Goal: Task Accomplishment & Management: Manage account settings

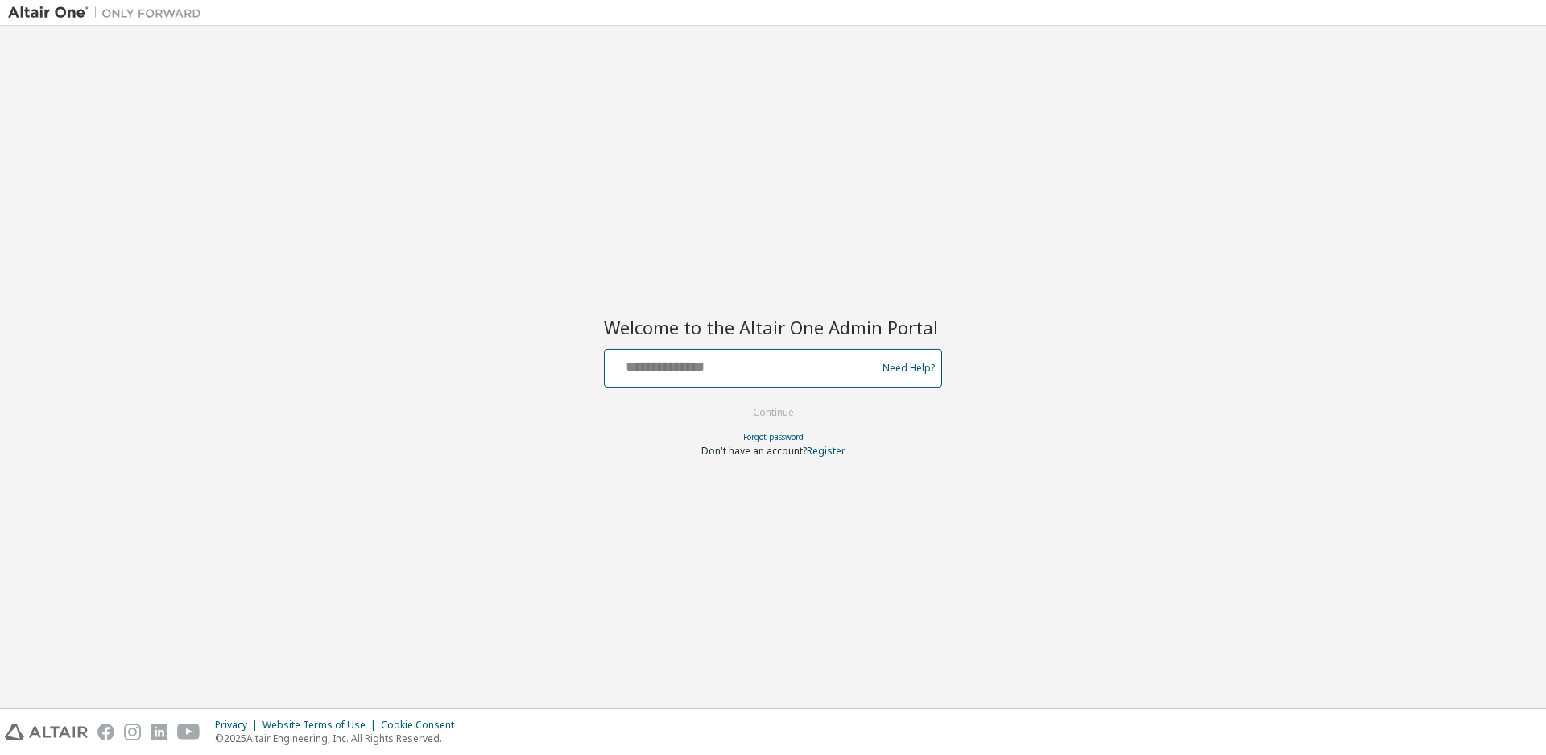
click at [719, 370] on input "text" at bounding box center [742, 364] width 263 height 23
type input "**********"
click at [786, 411] on button "Continue" at bounding box center [773, 412] width 75 height 24
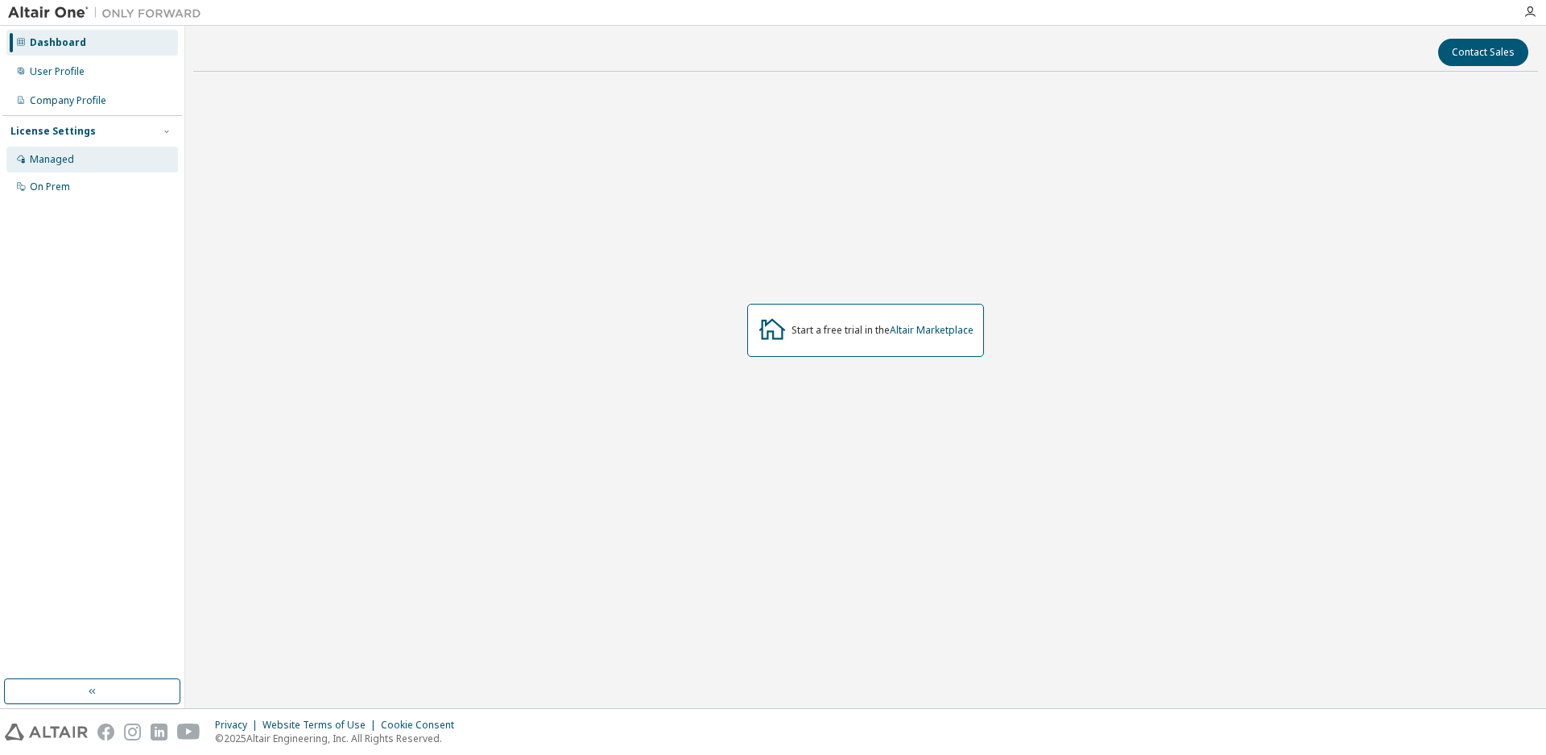
click at [77, 159] on div "Managed" at bounding box center [92, 160] width 172 height 26
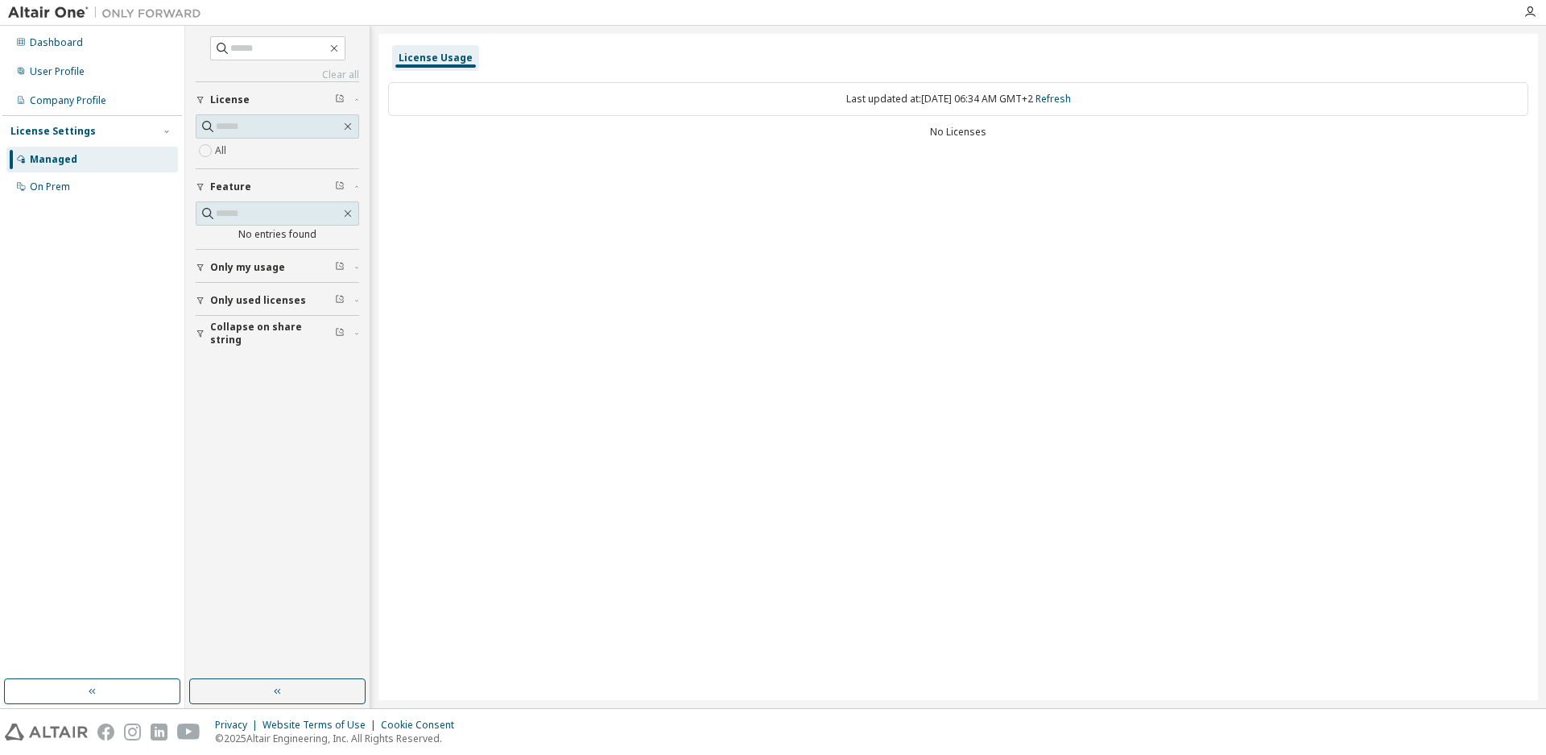
click at [963, 130] on div "No Licenses" at bounding box center [958, 132] width 1140 height 13
click at [963, 114] on div "Last updated at: [DATE] 06:34 AM GMT+2 Refresh" at bounding box center [958, 99] width 1140 height 34
click at [74, 188] on div "On Prem" at bounding box center [92, 187] width 172 height 26
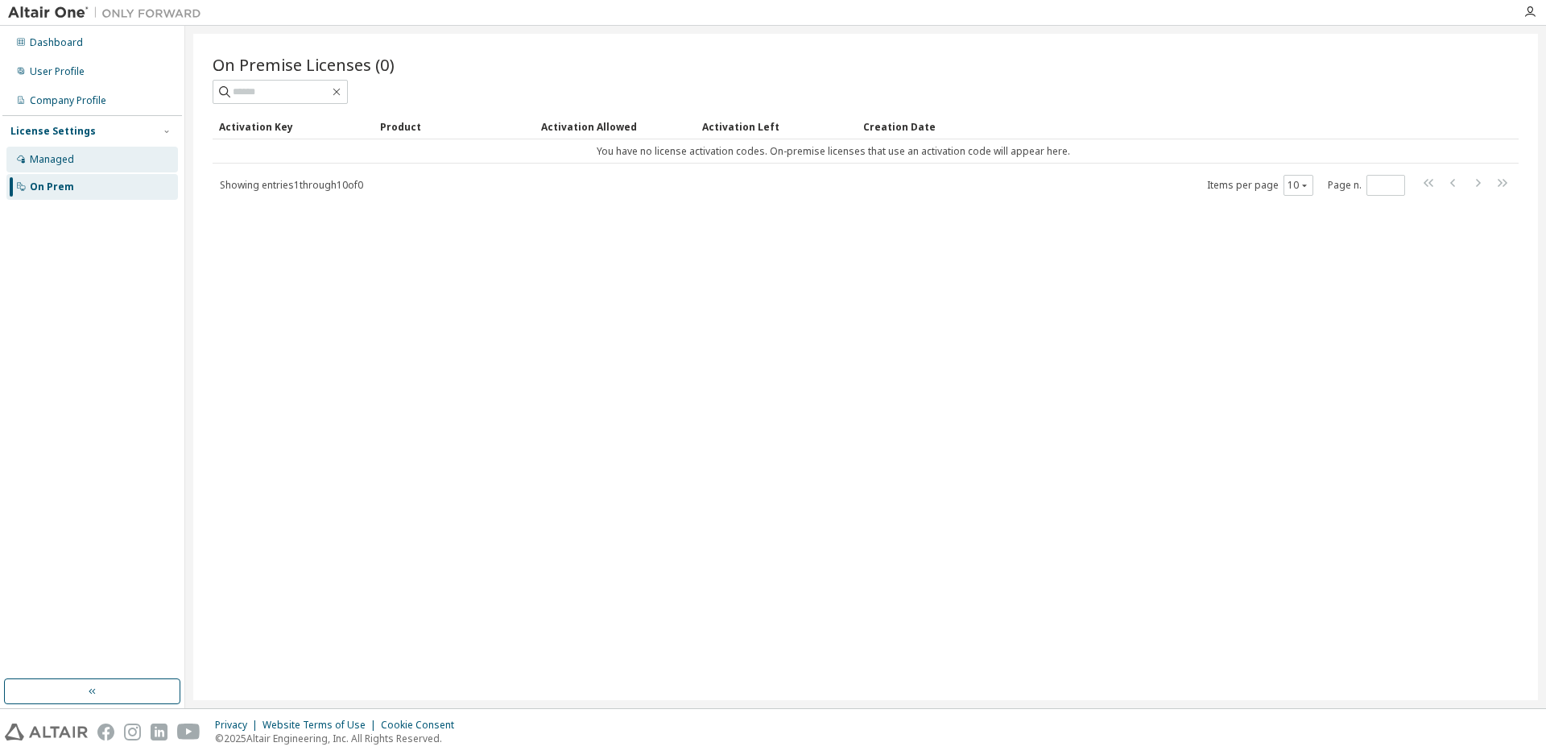
click at [80, 153] on div "Managed" at bounding box center [92, 160] width 172 height 26
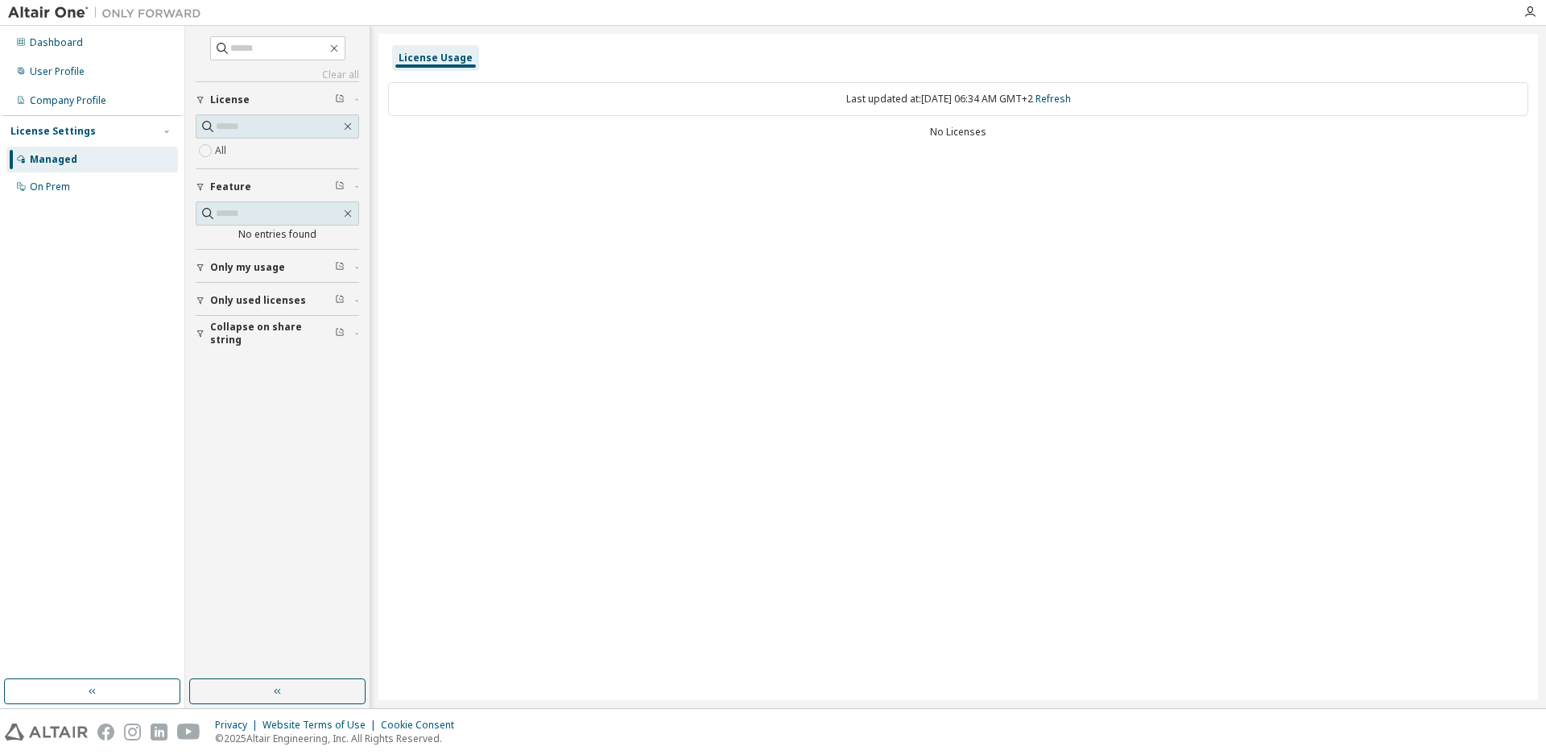
click at [966, 130] on div "No Licenses" at bounding box center [958, 132] width 1140 height 13
click at [454, 58] on div "License Usage" at bounding box center [436, 58] width 74 height 13
click at [358, 298] on icon "button" at bounding box center [357, 300] width 10 height 5
click at [354, 380] on icon "button" at bounding box center [357, 380] width 10 height 5
click at [354, 263] on div "Only my usage" at bounding box center [282, 267] width 144 height 13
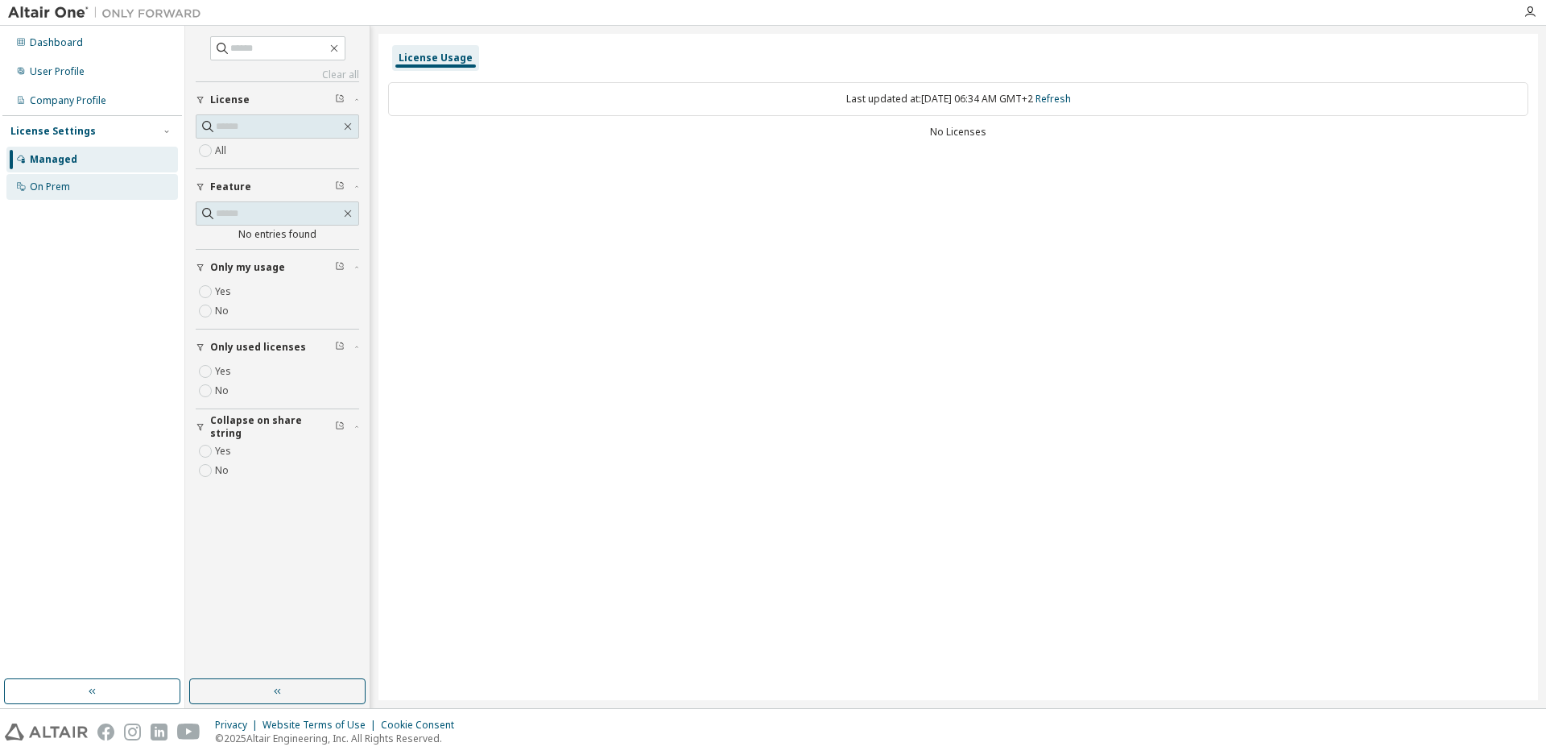
click at [69, 182] on div "On Prem" at bounding box center [50, 186] width 40 height 13
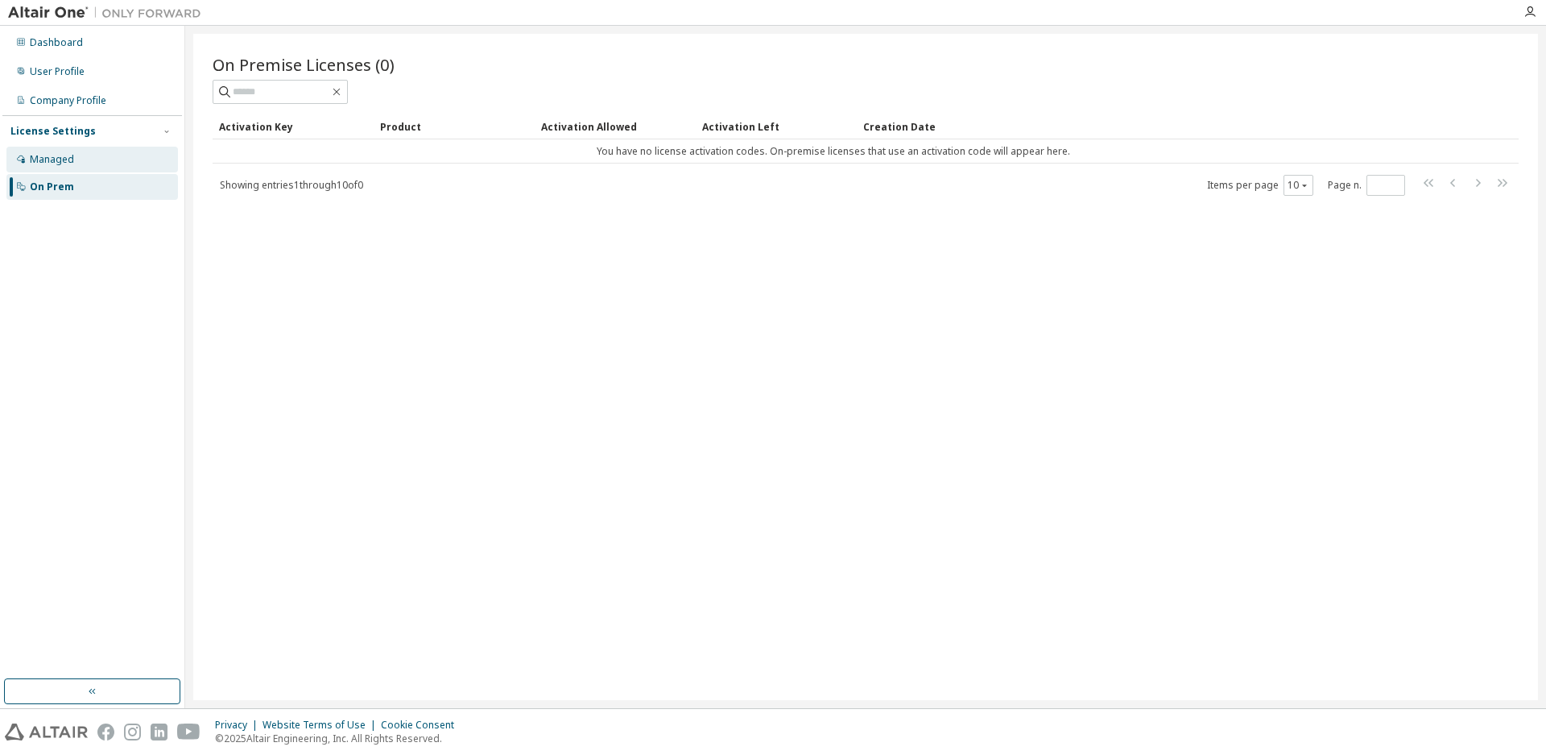
click at [83, 159] on div "Managed" at bounding box center [92, 160] width 172 height 26
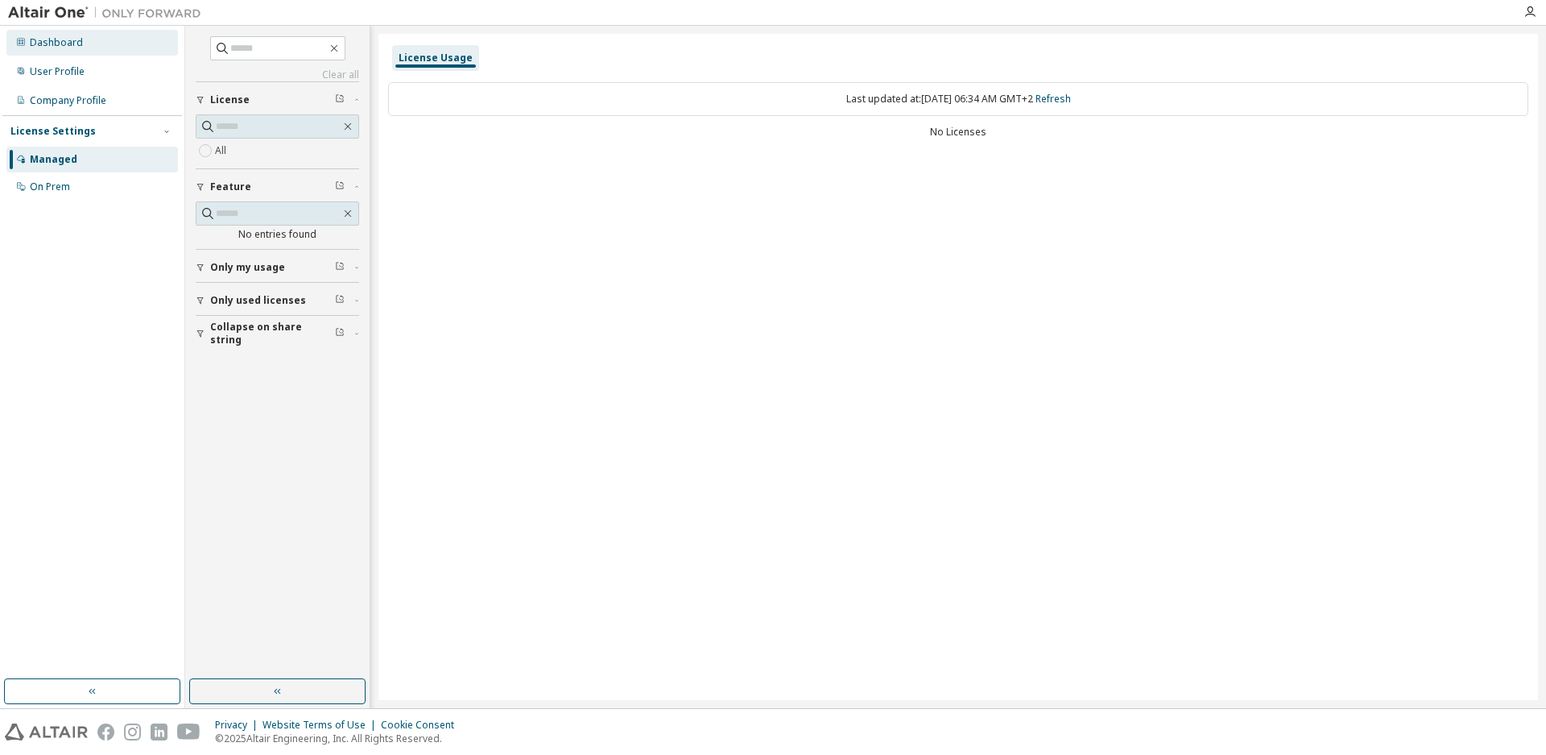
click at [93, 52] on div "Dashboard" at bounding box center [92, 43] width 172 height 26
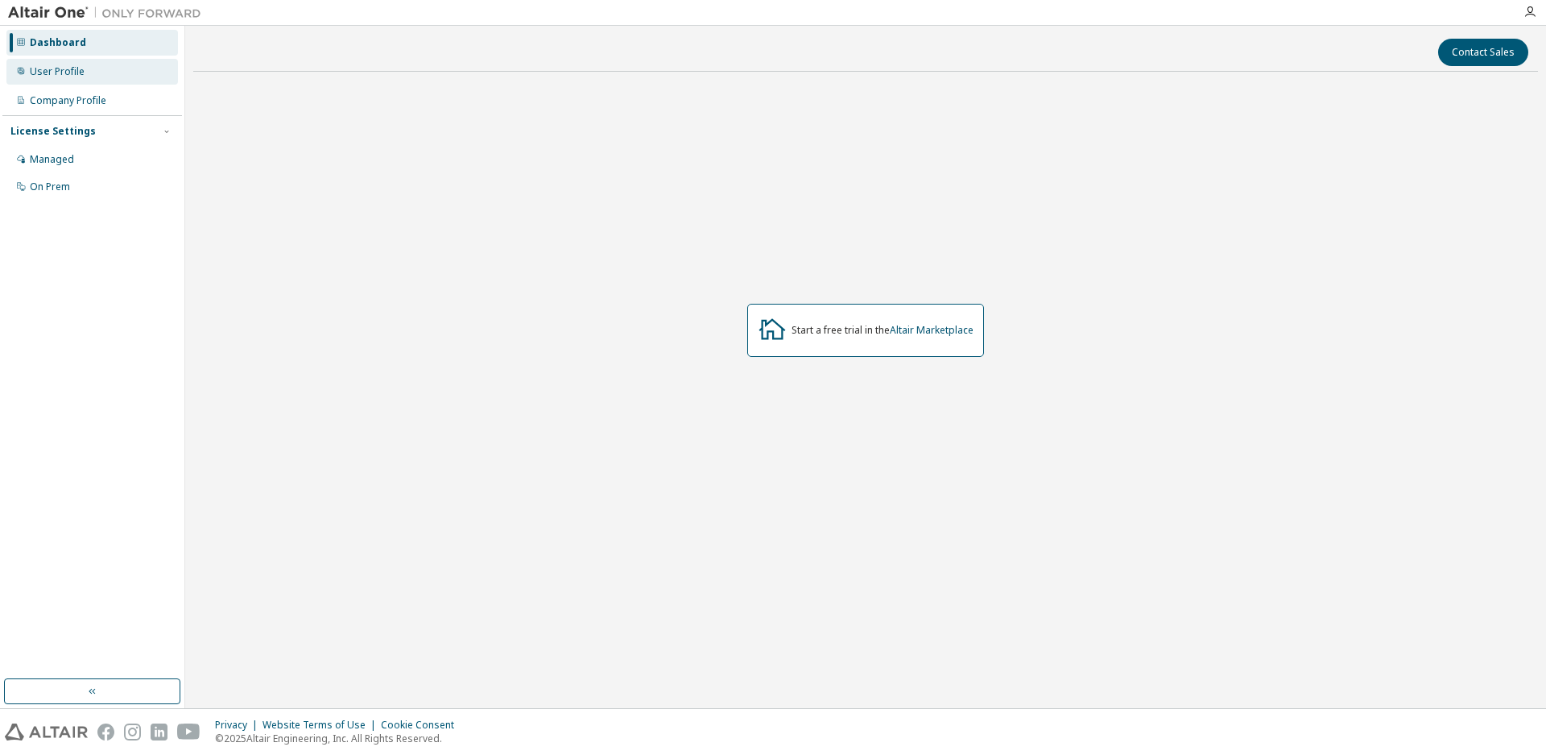
click at [89, 80] on div "User Profile" at bounding box center [92, 72] width 172 height 26
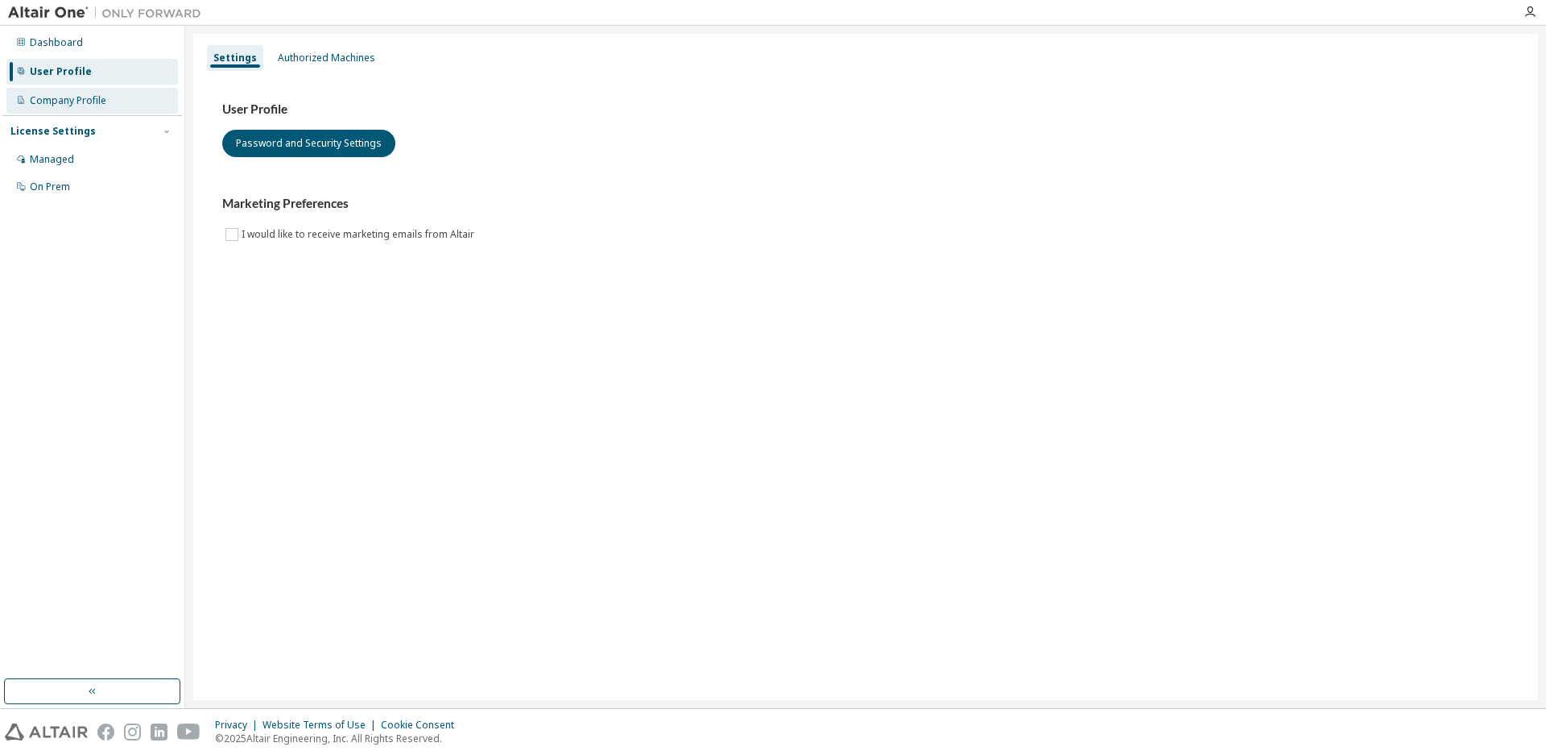
click at [87, 98] on div "Company Profile" at bounding box center [68, 100] width 77 height 13
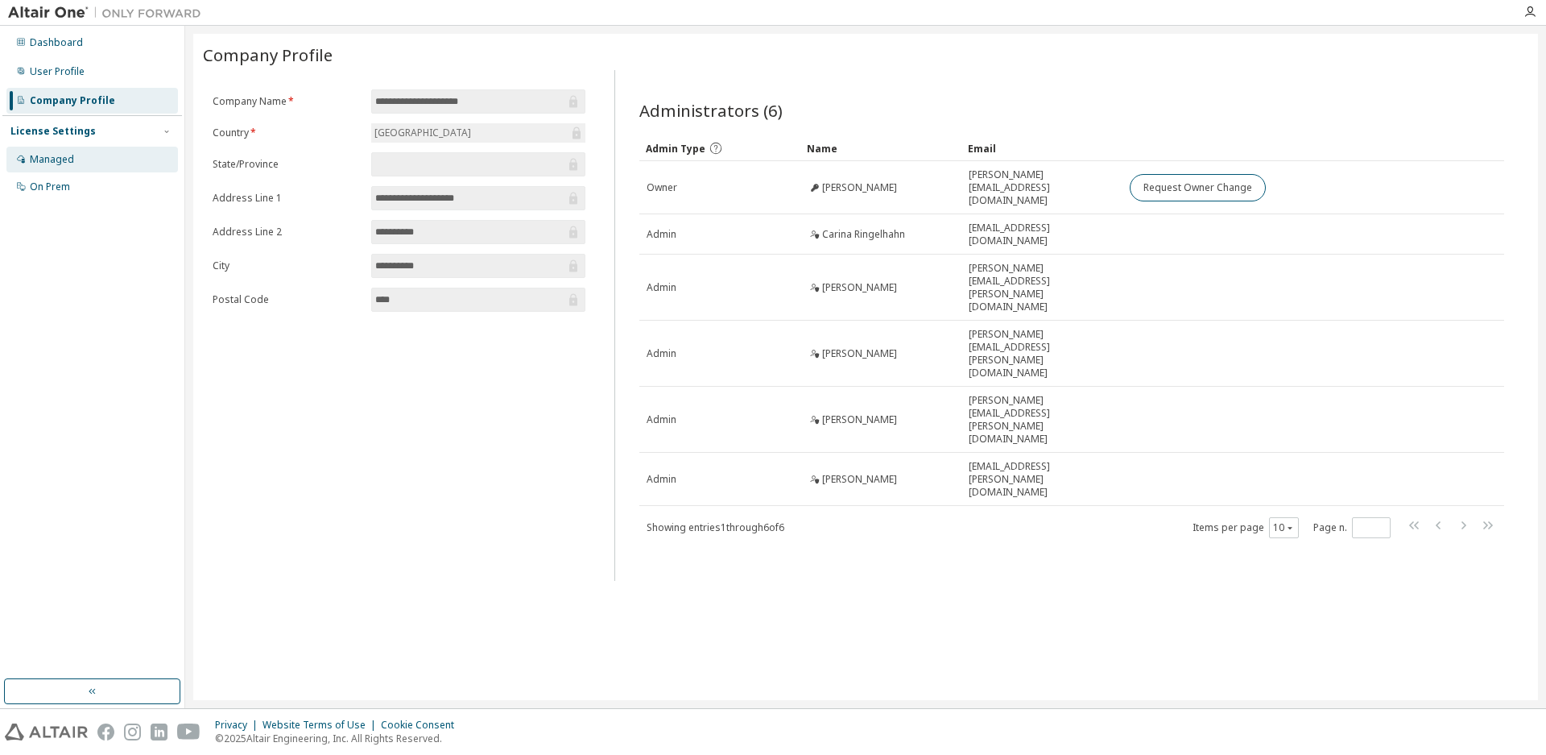
click at [78, 168] on div "Managed" at bounding box center [92, 160] width 172 height 26
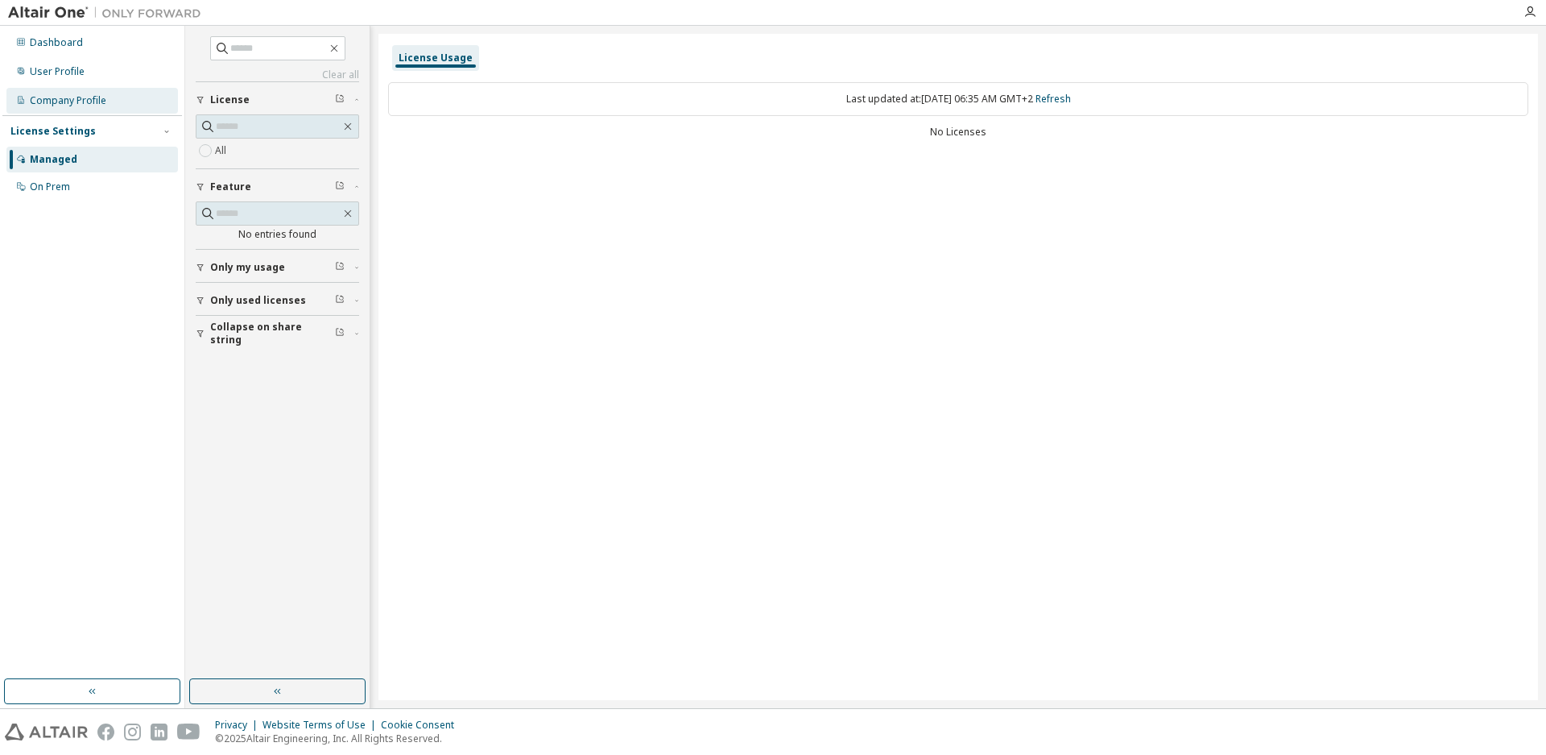
click at [50, 101] on div "Company Profile" at bounding box center [68, 100] width 77 height 13
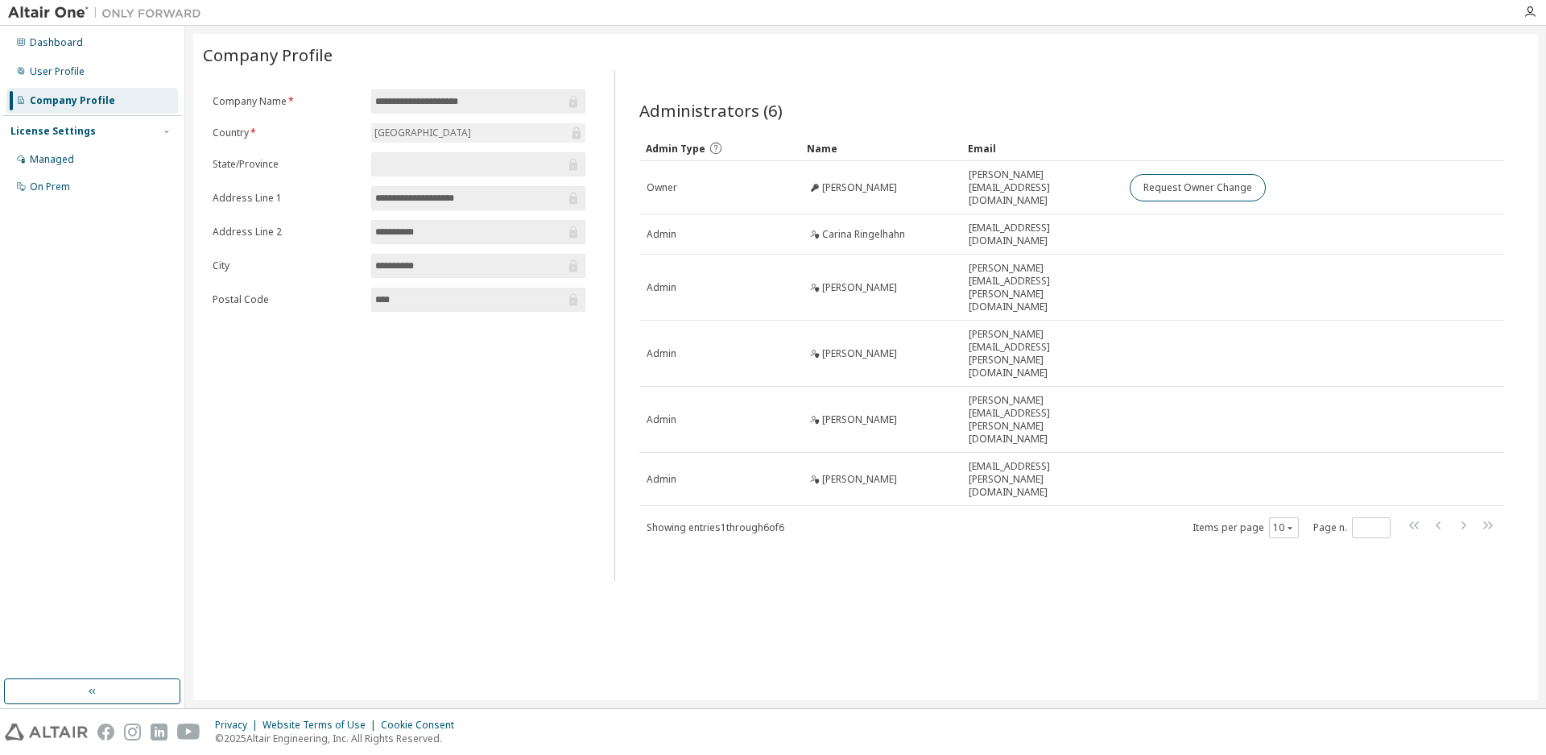
click at [1462, 515] on icon "button" at bounding box center [1463, 524] width 19 height 19
click at [1525, 14] on icon "button" at bounding box center [1530, 12] width 13 height 13
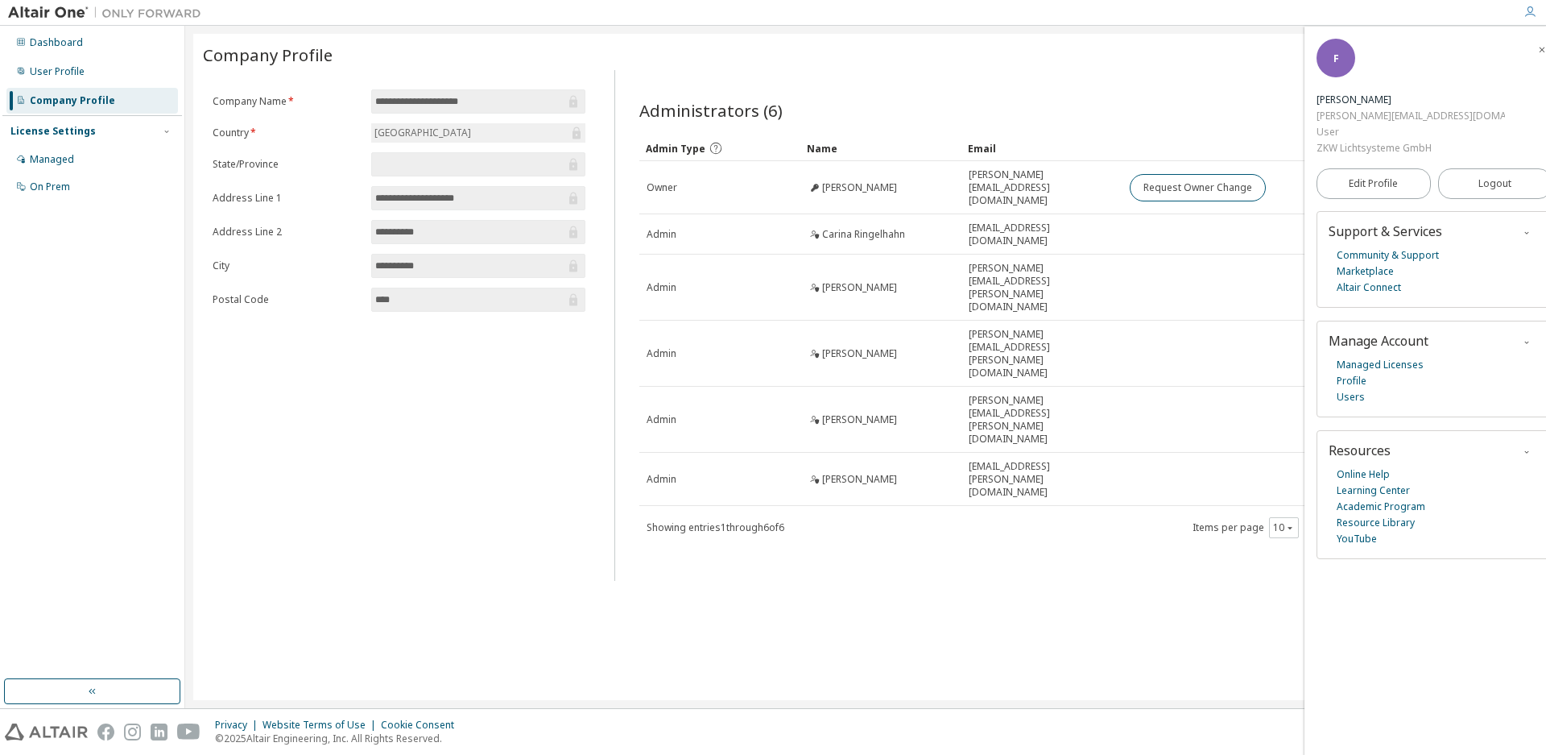
click at [1068, 27] on div "**********" at bounding box center [865, 367] width 1361 height 682
click at [69, 159] on div "Managed" at bounding box center [52, 159] width 44 height 13
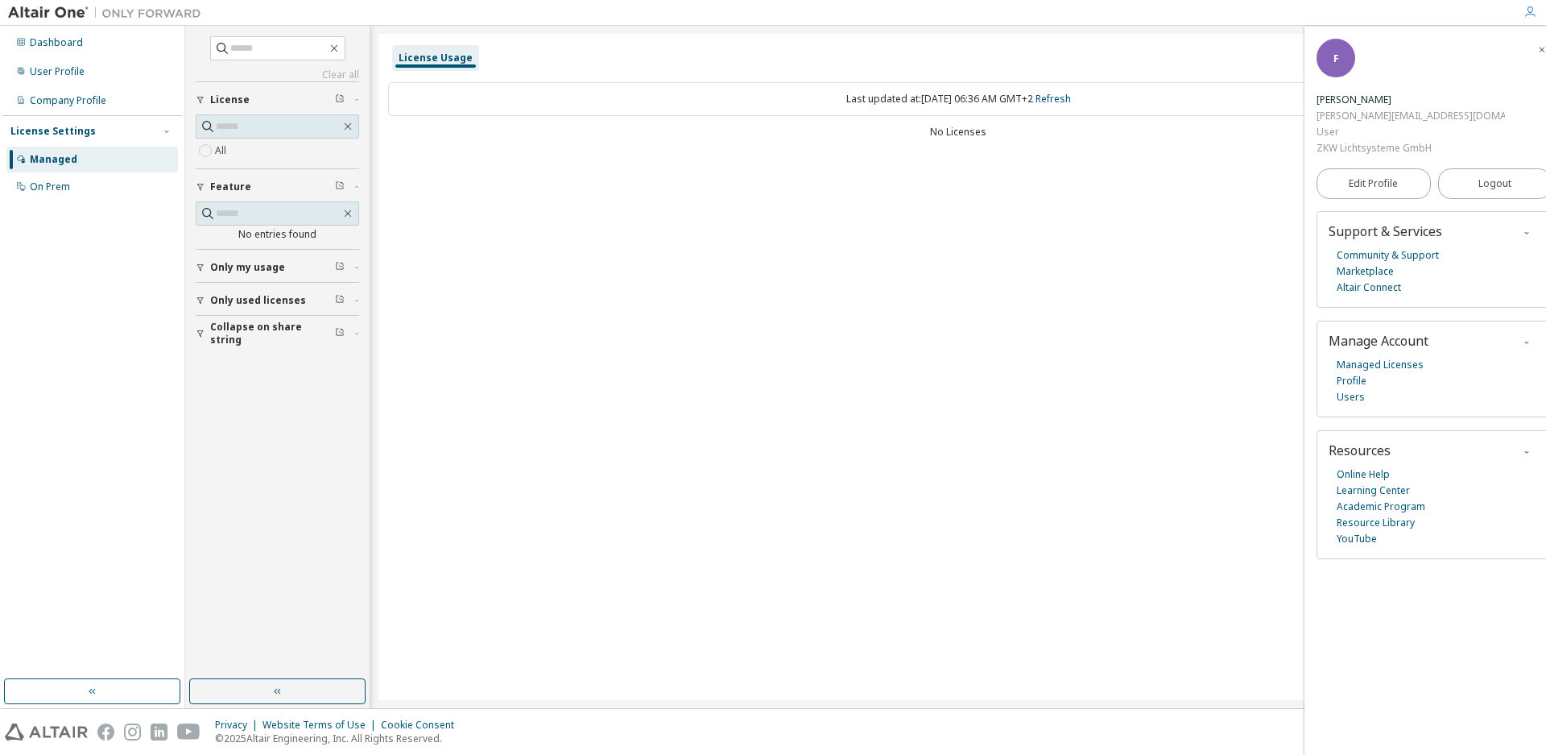
click at [355, 296] on span "button" at bounding box center [356, 301] width 5 height 10
click at [351, 378] on div "Collapse on share string" at bounding box center [282, 380] width 144 height 26
click at [356, 264] on span "button" at bounding box center [356, 268] width 5 height 10
click at [715, 439] on div "License Usage Last updated at: [DATE] 06:36 AM GMT+2 Refresh No Licenses" at bounding box center [959, 367] width 1160 height 666
